Goal: Check status: Check status

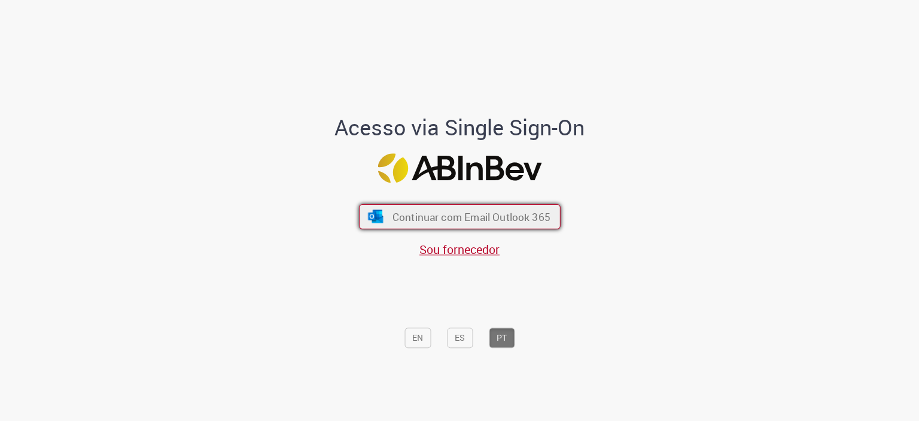
click at [432, 210] on span "Continuar com Email Outlook 365" at bounding box center [471, 216] width 158 height 14
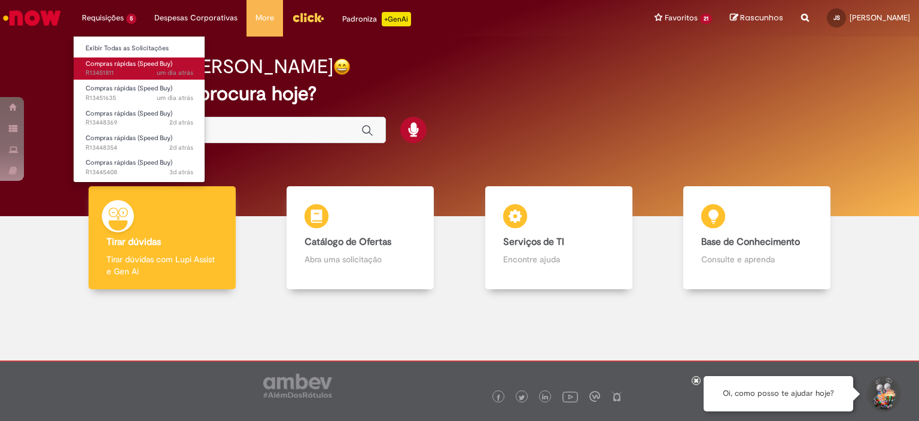
click at [124, 62] on span "Compras rápidas (Speed Buy)" at bounding box center [129, 63] width 87 height 9
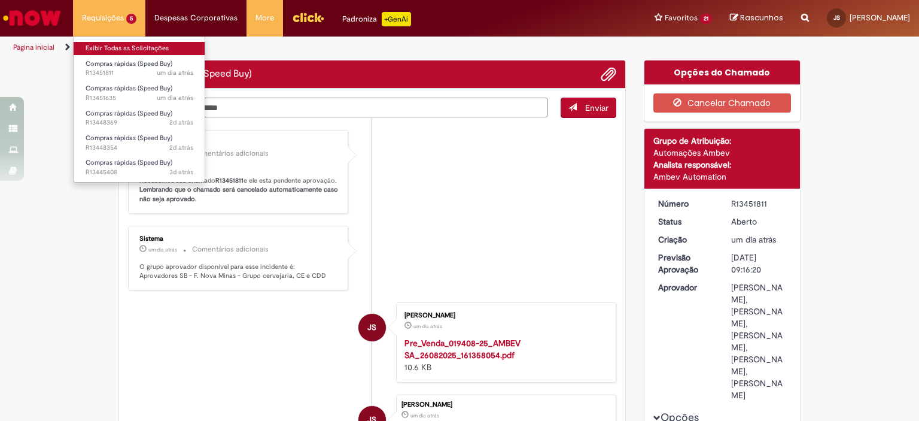
click at [117, 45] on link "Exibir Todas as Solicitações" at bounding box center [140, 48] width 132 height 13
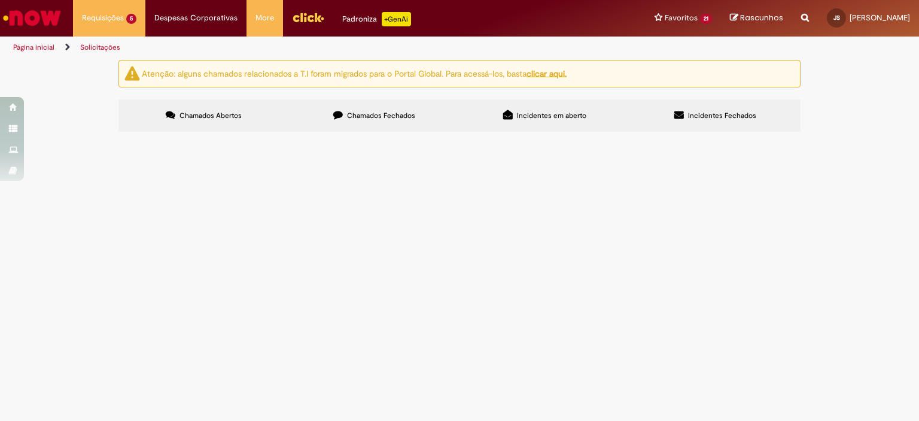
click at [0, 0] on span "R13445408" at bounding box center [0, 0] width 0 height 0
copy span "R13445408"
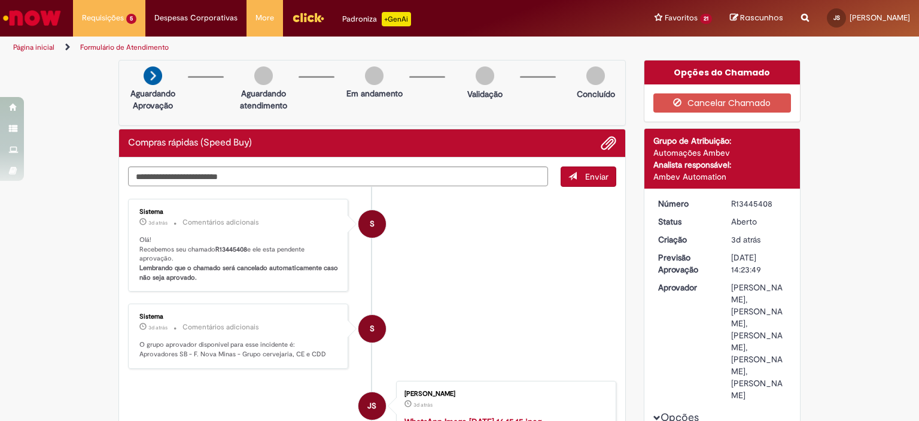
click at [758, 203] on div "R13445408" at bounding box center [759, 203] width 56 height 12
copy div "R13445408"
